Goal: Find specific page/section: Find specific page/section

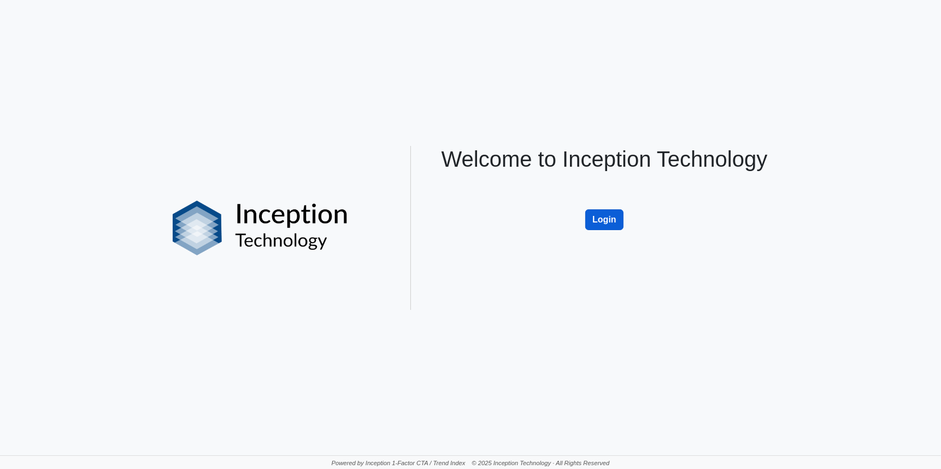
click at [613, 221] on button "Login" at bounding box center [604, 219] width 38 height 21
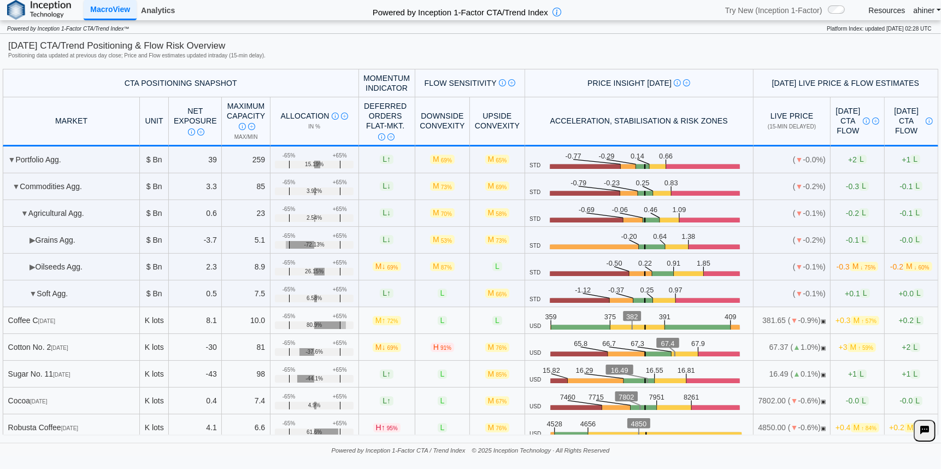
click at [157, 7] on link "Analytics" at bounding box center [158, 10] width 43 height 19
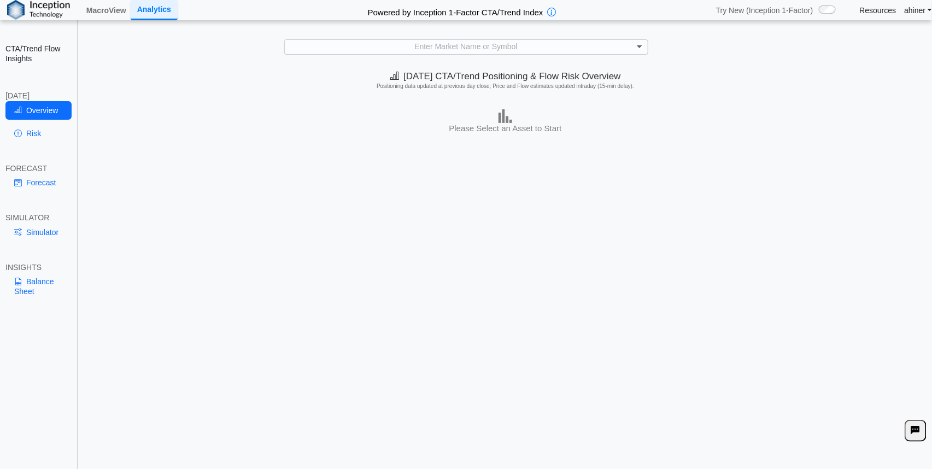
scroll to position [1, 0]
click at [640, 47] on span at bounding box center [639, 47] width 5 height 4
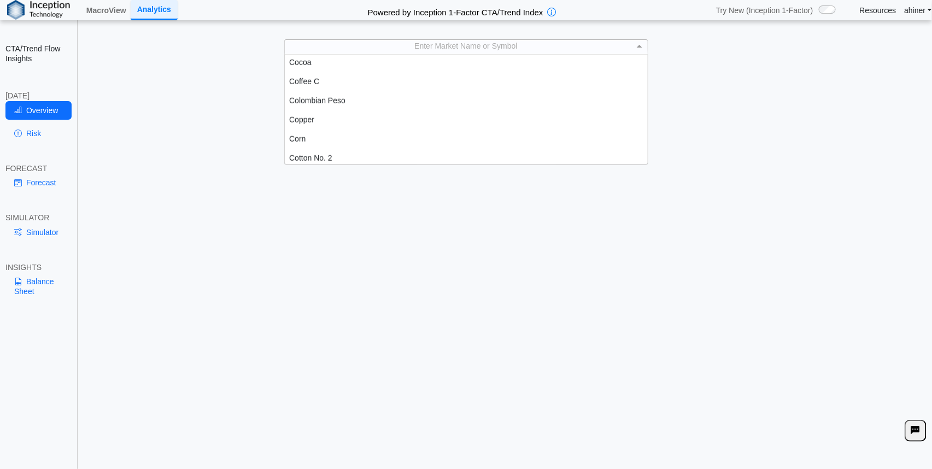
scroll to position [425, 0]
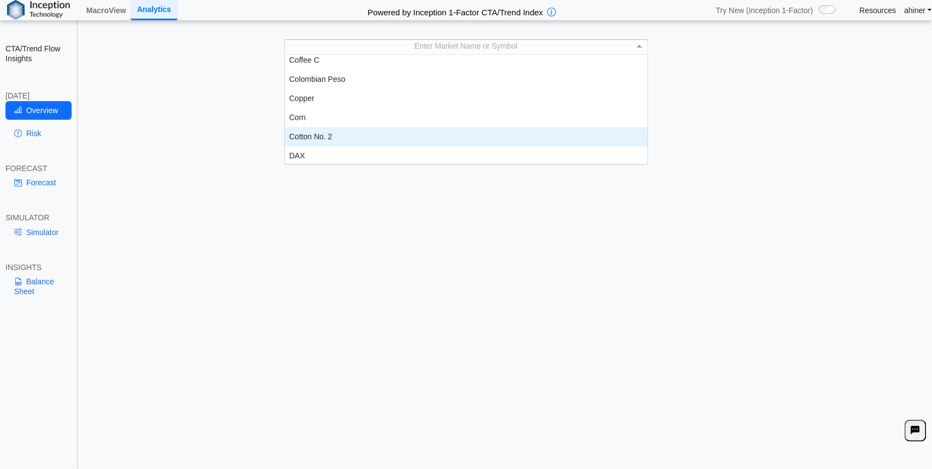
click at [331, 133] on div "Cotton No. 2" at bounding box center [466, 136] width 363 height 19
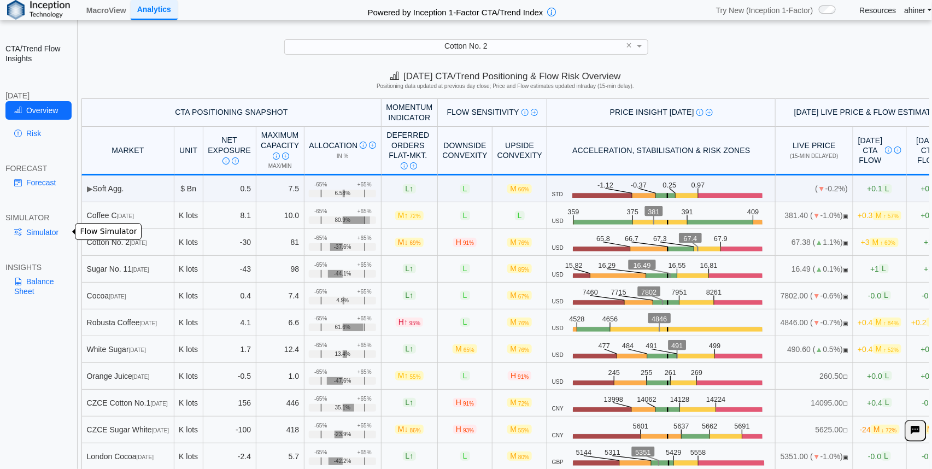
click at [44, 231] on link "Simulator" at bounding box center [38, 232] width 66 height 19
